Goal: Information Seeking & Learning: Find specific fact

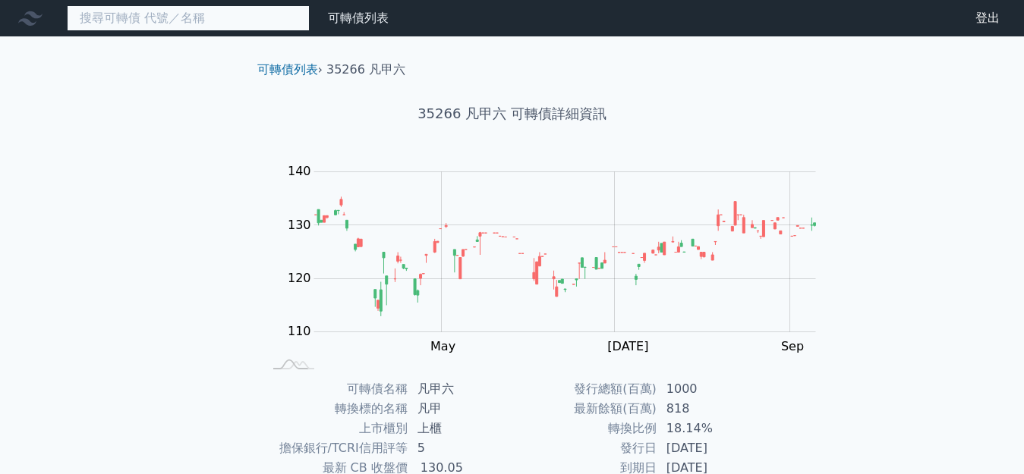
click at [156, 13] on input at bounding box center [188, 18] width 243 height 26
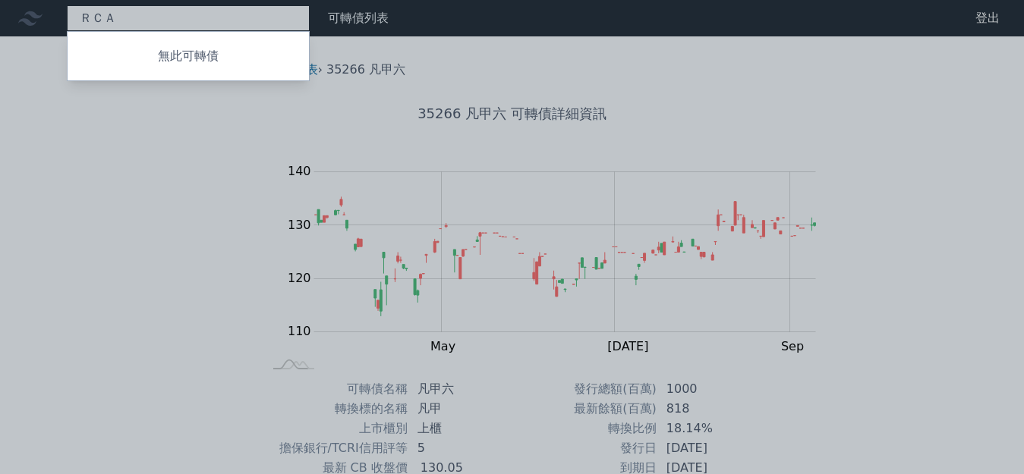
type input "風"
type input "耐"
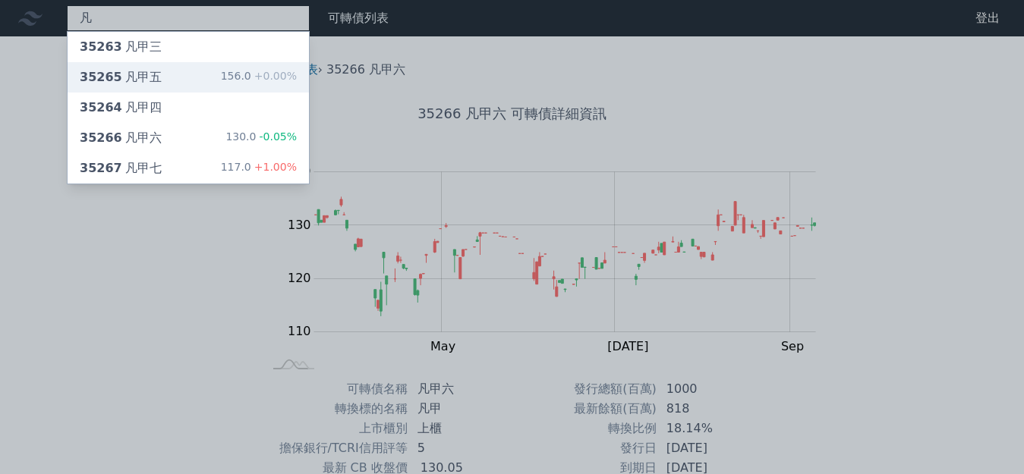
type input "凡"
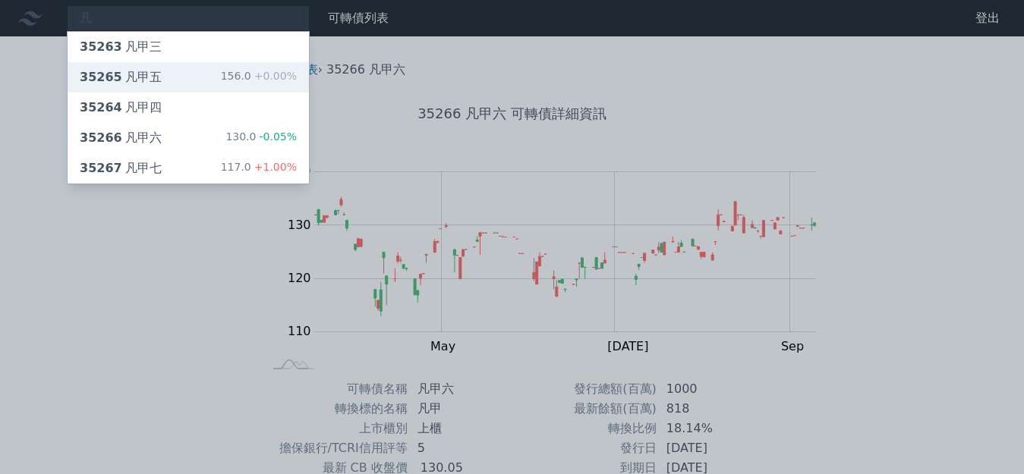
click at [141, 75] on div "35265 凡甲五 156.0 +0.00%" at bounding box center [188, 77] width 241 height 30
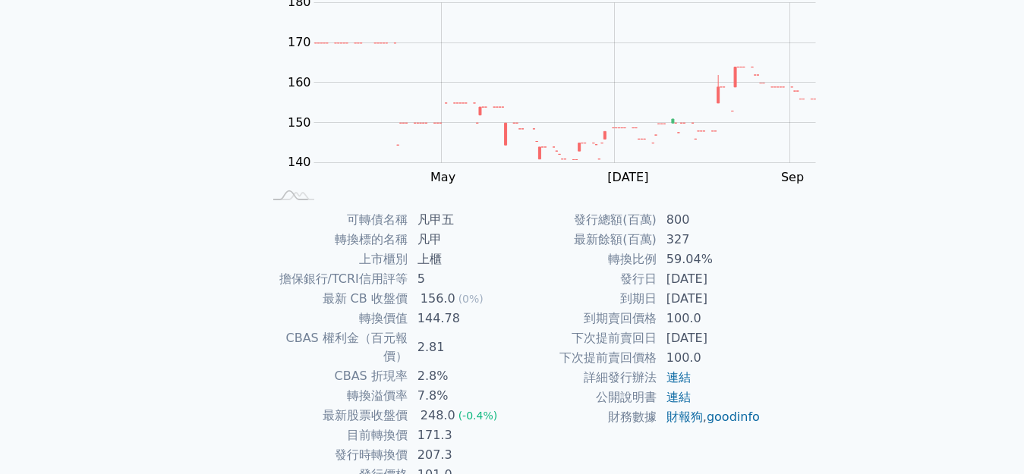
scroll to position [152, 0]
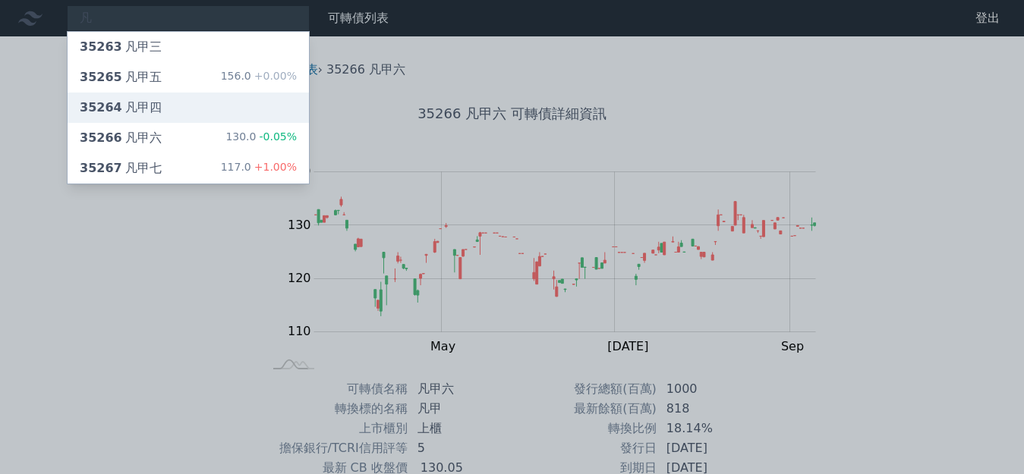
click at [118, 100] on div "35264 凡甲四" at bounding box center [121, 108] width 82 height 18
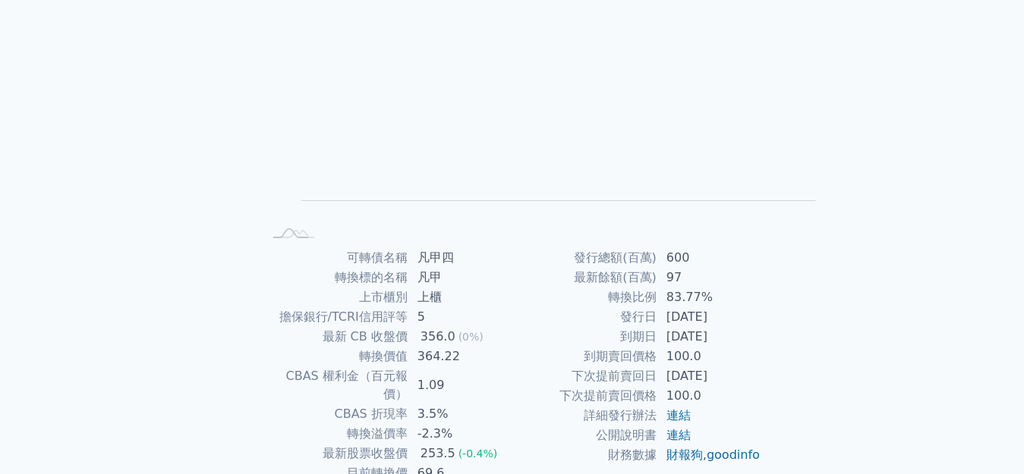
scroll to position [152, 0]
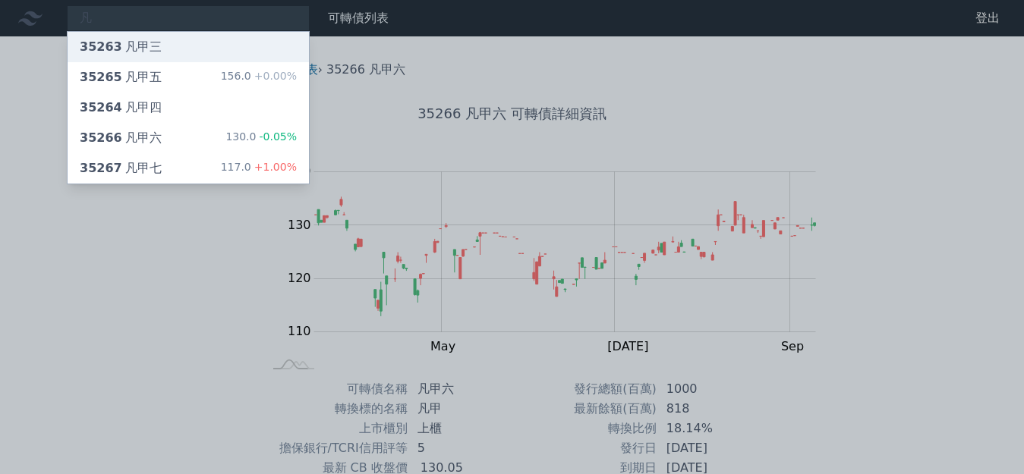
click at [102, 51] on div "35263 凡甲三" at bounding box center [121, 47] width 82 height 18
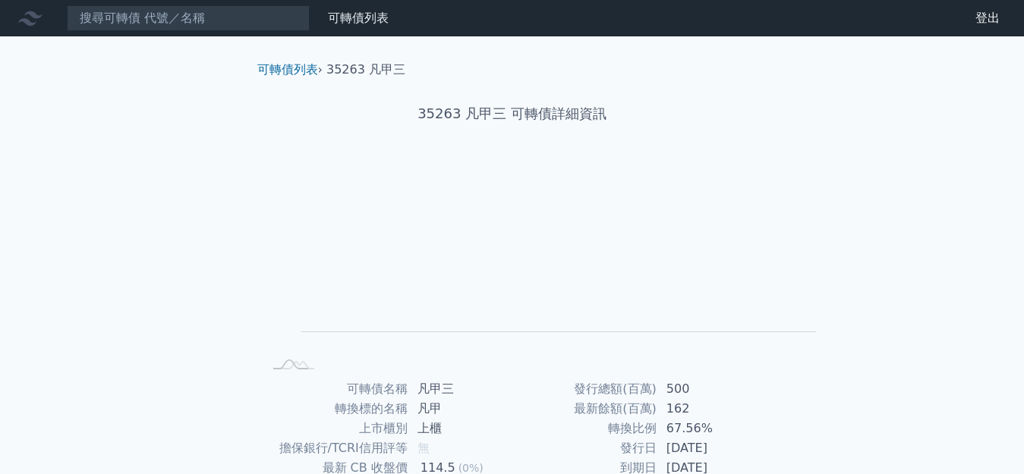
scroll to position [76, 0]
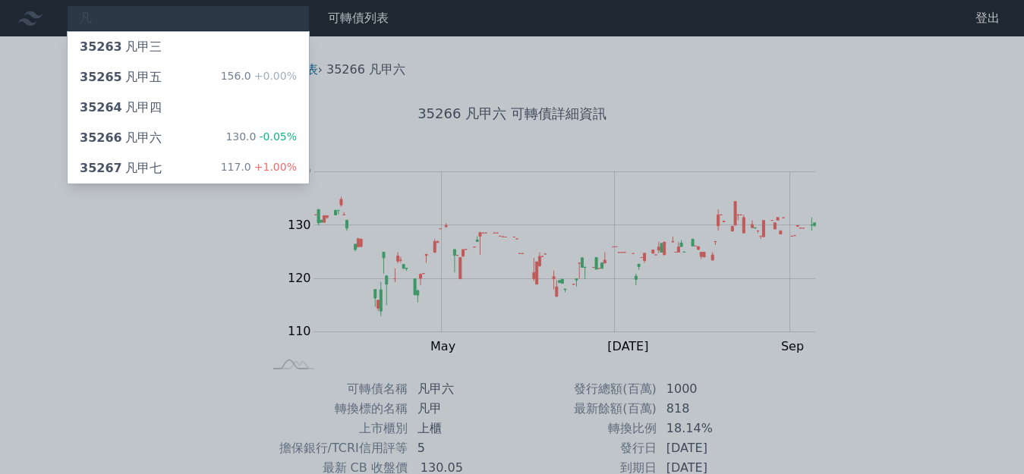
click at [0, 197] on div at bounding box center [512, 237] width 1024 height 474
